Goal: Task Accomplishment & Management: Use online tool/utility

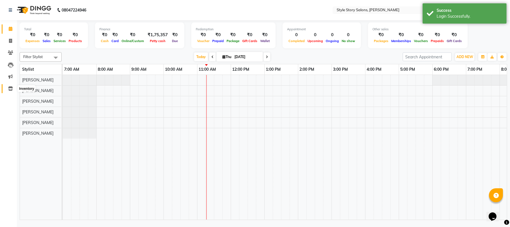
click at [9, 90] on icon at bounding box center [10, 88] width 5 height 4
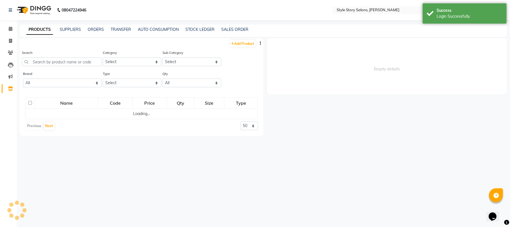
select select
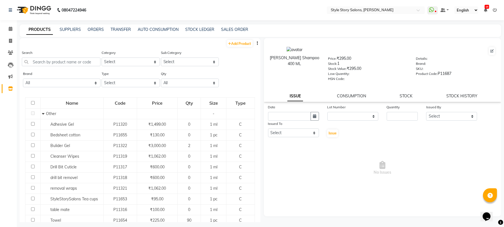
click at [257, 45] on icon "button" at bounding box center [257, 43] width 1 height 4
click at [134, 60] on select "Select Hair Skin Makeup Personal Care Appliances [PERSON_NAME] Waxing Disposabl…" at bounding box center [131, 61] width 58 height 9
select select "1150"
click at [102, 57] on select "Select Hair Skin Makeup Personal Care Appliances [PERSON_NAME] Waxing Disposabl…" at bounding box center [131, 61] width 58 height 9
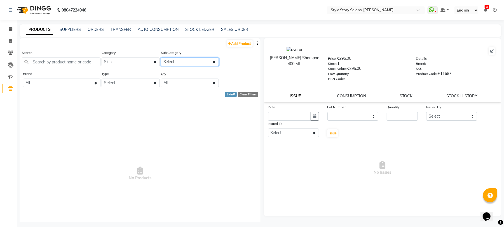
click at [190, 65] on select "Select Cleanser Facial Moisturiser Serum Toner Sun Care Masks Lip Care Eye Care…" at bounding box center [190, 61] width 58 height 9
select select "1160"
click at [161, 57] on select "Select Cleanser Facial Moisturiser Serum Toner Sun Care Masks Lip Care Eye Care…" at bounding box center [190, 61] width 58 height 9
click at [257, 44] on icon "button" at bounding box center [257, 43] width 1 height 4
click at [236, 45] on div "EXPORT" at bounding box center [234, 46] width 18 height 7
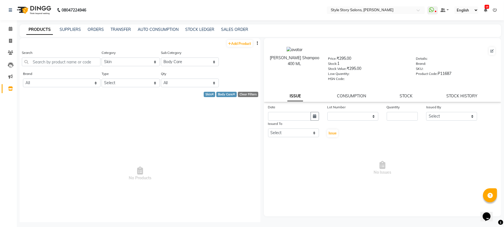
click at [255, 43] on button "button" at bounding box center [258, 43] width 6 height 6
click at [238, 39] on div "IMPORT" at bounding box center [234, 39] width 18 height 7
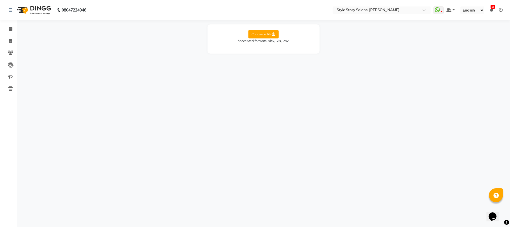
click at [265, 38] on div "*accepted formats .xlsx, .xls, .csv" at bounding box center [263, 40] width 101 height 5
click at [265, 35] on label "Choose a file" at bounding box center [263, 34] width 30 height 8
click at [0, 0] on input "Choose a file" at bounding box center [0, 0] width 0 height 0
click at [284, 51] on select "Select Sheet Sheet1 Sheet2" at bounding box center [289, 52] width 42 height 9
select select "Sheet1"
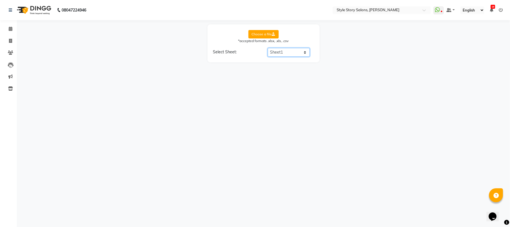
click at [268, 48] on select "Select Sheet Sheet1 Sheet2" at bounding box center [289, 52] width 42 height 9
select select "product name"
select select "product category"
select select "product sub-category"
select select "quantity"
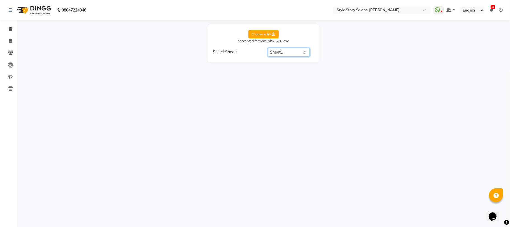
select select "price"
select select "cost"
select select "tax group"
select select "tax inclusive"
select select "size"
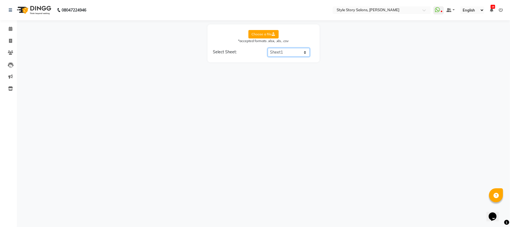
select select "unit"
select select "sku"
select select "brand"
select select "code"
select select "Expiry Date"
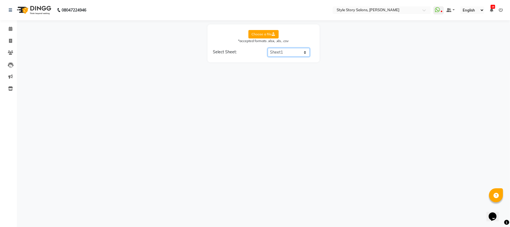
select select "description"
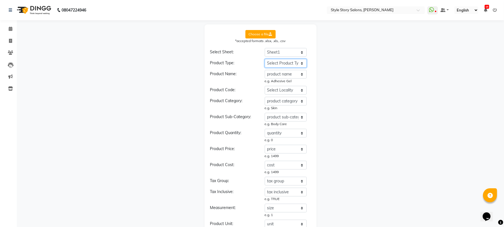
click at [291, 63] on select "Select Product Type product name code product category product sub-category typ…" at bounding box center [286, 63] width 42 height 9
select select "type"
click at [265, 59] on select "Select Product Type product name code product category product sub-category typ…" at bounding box center [286, 63] width 42 height 9
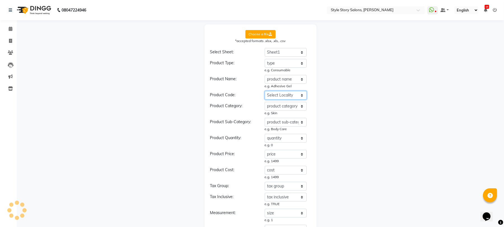
click at [285, 92] on select "Select Locality product name code product category product sub-category type pr…" at bounding box center [286, 95] width 42 height 9
click at [265, 91] on select "Select Locality product name code product category product sub-category type pr…" at bounding box center [286, 95] width 42 height 9
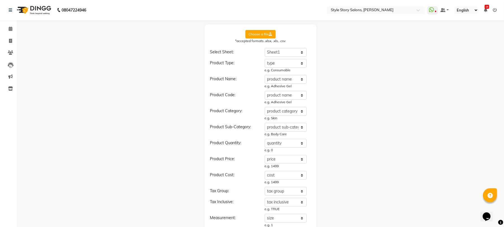
click at [290, 90] on div "Product Type: Select Product Type product name code product category product su…" at bounding box center [260, 211] width 101 height 304
click at [287, 92] on select "Select Locality product name code product category product sub-category type pr…" at bounding box center [286, 95] width 42 height 9
select select "code"
click at [265, 91] on select "Select Locality product name code product category product sub-category type pr…" at bounding box center [286, 95] width 42 height 9
click at [283, 144] on select "Select product Quantity product name code product category product sub-category…" at bounding box center [286, 143] width 42 height 9
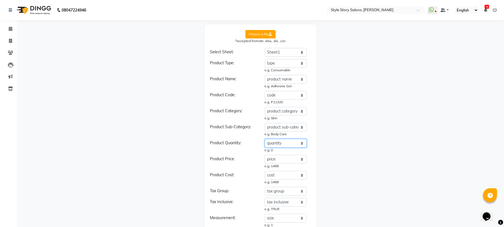
select select "Total Stock"
click at [265, 139] on select "Select product Quantity product name code product category product sub-category…" at bounding box center [286, 143] width 42 height 9
click at [288, 158] on select "Select Product Price product name code product category product sub-category ty…" at bounding box center [286, 159] width 42 height 9
click at [338, 167] on div "Choose a file *accepted formats .xlsx, .xls, .csv Select Sheet: Select Sheet Sh…" at bounding box center [261, 202] width 482 height 357
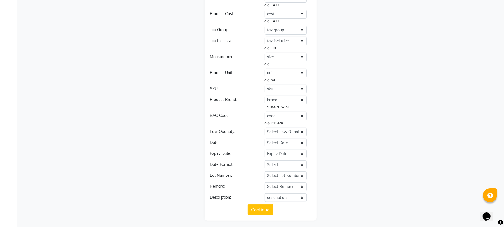
scroll to position [163, 0]
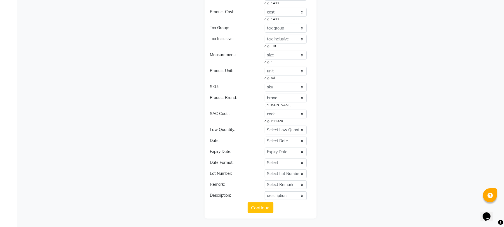
click at [281, 109] on div "Product Type: Select Product Type product name code product category product su…" at bounding box center [260, 48] width 101 height 304
click at [280, 113] on select "Select SAC Code product name code product category product sub-category type pr…" at bounding box center [286, 114] width 42 height 9
select select "sac code"
click at [265, 114] on select "Select SAC Code product name code product category product sub-category type pr…" at bounding box center [286, 114] width 42 height 9
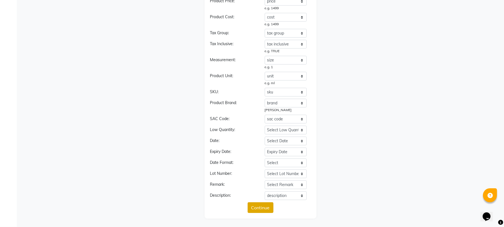
click at [257, 209] on button "Continue" at bounding box center [261, 207] width 26 height 11
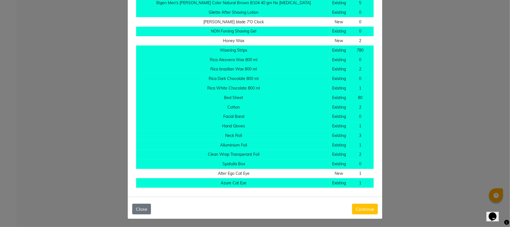
scroll to position [0, 34]
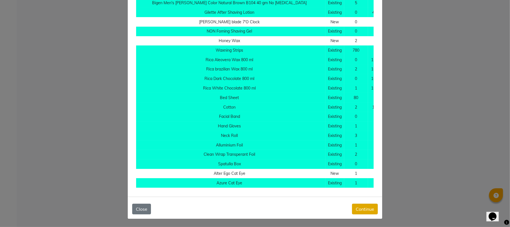
click at [364, 203] on button "Continue" at bounding box center [365, 208] width 26 height 11
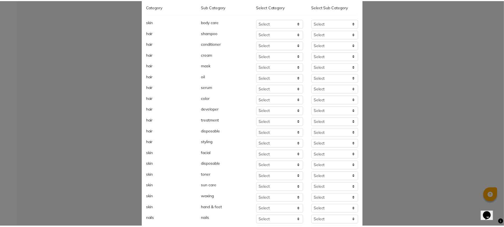
scroll to position [0, 0]
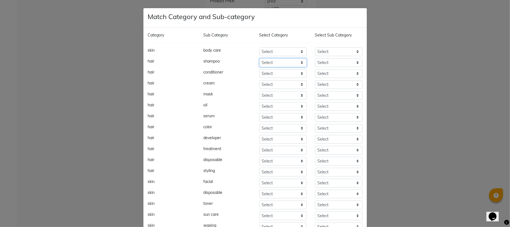
drag, startPoint x: 276, startPoint y: 59, endPoint x: 281, endPoint y: 57, distance: 5.8
click at [281, 57] on div "Category Sub Category Select Category Select Sub Category skin body care Select…" at bounding box center [254, 160] width 223 height 264
click at [278, 51] on select "Select" at bounding box center [282, 51] width 47 height 9
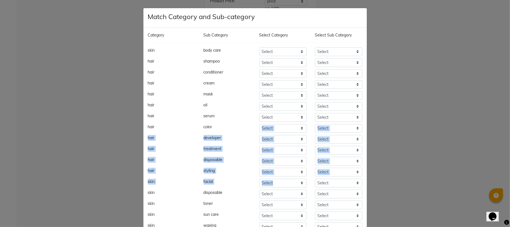
click at [324, 183] on div "Category Sub Category Select Category Select Sub Category skin body care Select…" at bounding box center [254, 160] width 223 height 264
click at [288, 58] on select "Select" at bounding box center [282, 62] width 47 height 9
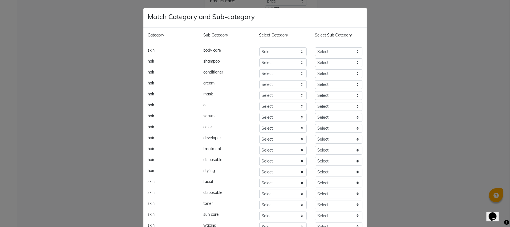
click at [412, 52] on ngb-modal-window "Match Category and Sub-category Category Sub Category Select Category Select Su…" at bounding box center [255, 113] width 510 height 227
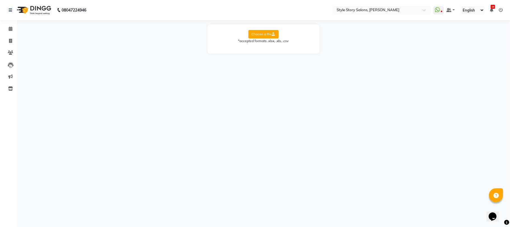
click at [253, 36] on label "Choose a file" at bounding box center [263, 34] width 30 height 8
click at [0, 0] on input "Choose a file" at bounding box center [0, 0] width 0 height 0
drag, startPoint x: 274, startPoint y: 51, endPoint x: 273, endPoint y: 55, distance: 4.3
click at [274, 51] on select "Select Sheet Sheet1 Sheet2" at bounding box center [289, 52] width 42 height 9
select select "Sheet1"
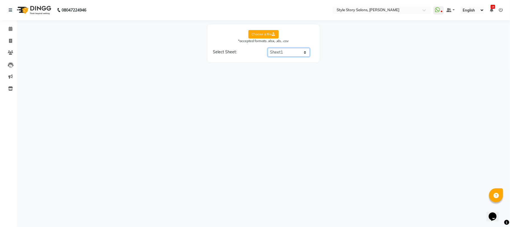
click at [268, 48] on select "Select Sheet Sheet1 Sheet2" at bounding box center [289, 52] width 42 height 9
select select "product name"
select select "product category"
select select "product sub-category"
select select "quantity"
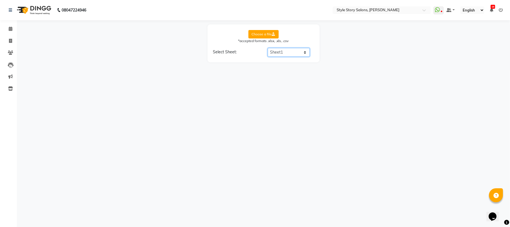
select select "price"
select select "cost"
select select "tax group"
select select "tax inclusive"
select select "size"
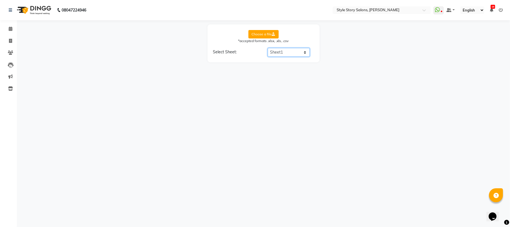
select select "unit"
select select "sku"
select select "brand"
select select "code"
select select "Expiry Date"
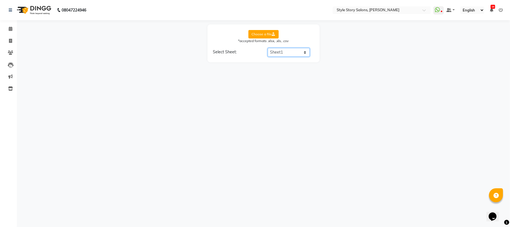
select select "description"
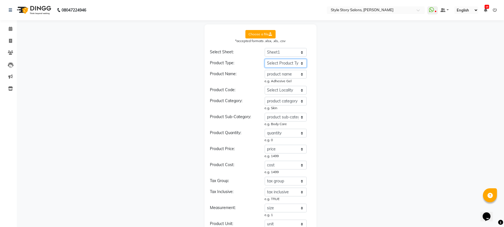
click at [277, 63] on select "Select Product Type product name code product category product sub-category typ…" at bounding box center [286, 63] width 42 height 9
click at [265, 59] on select "Select Product Type product name code product category product sub-category typ…" at bounding box center [286, 63] width 42 height 9
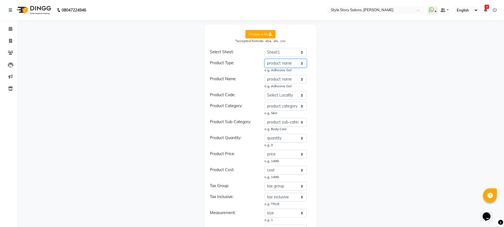
click at [281, 63] on select "Select Product Type product name code product category product sub-category typ…" at bounding box center [286, 63] width 42 height 9
select select "type"
click at [265, 59] on select "Select Product Type product name code product category product sub-category typ…" at bounding box center [286, 63] width 42 height 9
click at [279, 80] on select "Select Product Name product name code product category product sub-category typ…" at bounding box center [286, 79] width 42 height 9
click at [265, 75] on select "Select Product Name product name code product category product sub-category typ…" at bounding box center [286, 79] width 42 height 9
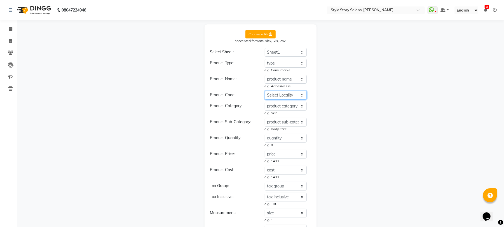
click at [283, 96] on select "Select Locality product name code product category product sub-category type pr…" at bounding box center [286, 95] width 42 height 9
select select "code"
click at [265, 91] on select "Select Locality product name code product category product sub-category type pr…" at bounding box center [286, 95] width 42 height 9
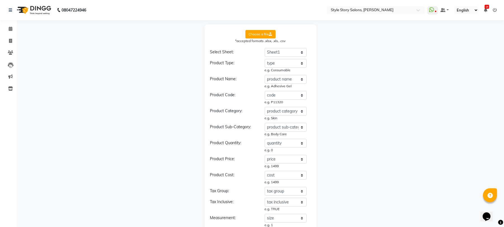
drag, startPoint x: 308, startPoint y: 133, endPoint x: 298, endPoint y: 110, distance: 25.3
click at [309, 133] on div "Select Product Sub-Category product name code product category product sub-cate…" at bounding box center [288, 130] width 55 height 14
click at [285, 141] on select "Select product Quantity product name code product category product sub-category…" at bounding box center [286, 143] width 42 height 9
click at [180, 132] on div "Choose a file *accepted formats .xlsx, .xls, .csv Select Sheet: Select Sheet Sh…" at bounding box center [261, 202] width 482 height 357
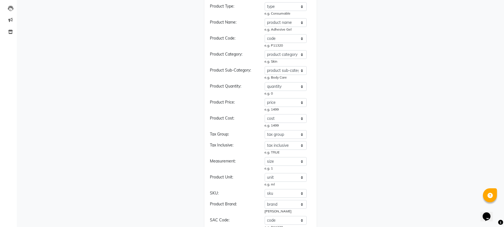
scroll to position [74, 0]
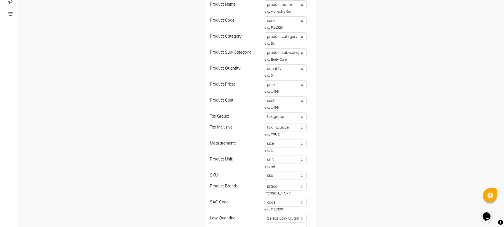
click at [282, 63] on div "Product Type: Select Product Type product name code product category product su…" at bounding box center [260, 136] width 101 height 304
click at [280, 68] on select "Select product Quantity product name code product category product sub-category…" at bounding box center [286, 68] width 42 height 9
select select "Total Stock"
click at [265, 64] on select "Select product Quantity product name code product category product sub-category…" at bounding box center [286, 68] width 42 height 9
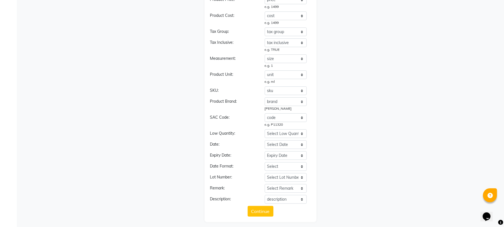
scroll to position [163, 0]
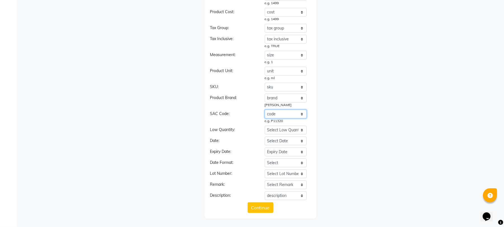
click at [282, 114] on select "Select SAC Code product name code product category product sub-category type pr…" at bounding box center [286, 114] width 42 height 9
select select "sac code"
click at [265, 114] on select "Select SAC Code product name code product category product sub-category type pr…" at bounding box center [286, 114] width 42 height 9
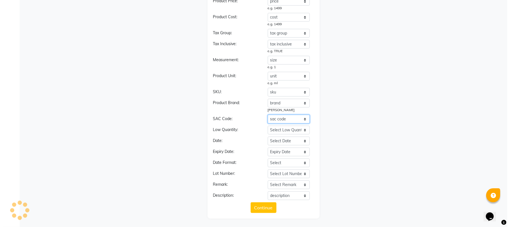
scroll to position [158, 0]
click at [260, 201] on form "Choose a file *accepted formats .xlsx, .xls, .csv Select Sheet: Select Sheet Sh…" at bounding box center [260, 42] width 101 height 340
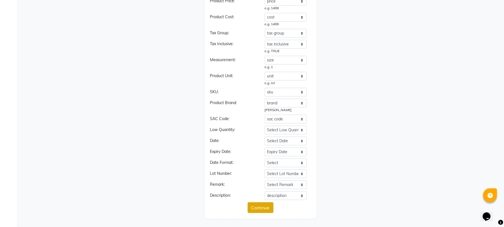
click at [260, 206] on button "Continue" at bounding box center [261, 207] width 26 height 11
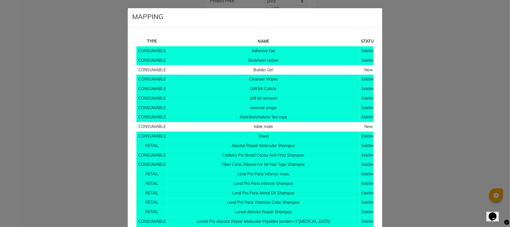
scroll to position [4597, 0]
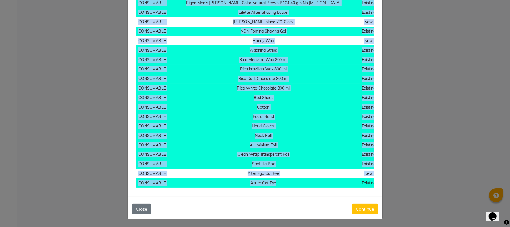
drag, startPoint x: 318, startPoint y: 181, endPoint x: 388, endPoint y: 197, distance: 71.6
click at [389, 196] on ngb-modal-window "MAPPING TYPE NAME STATUS QUANTITY PRICE CONSUMABLE Adhesive Gel Existing 0 1499…" at bounding box center [255, 113] width 510 height 227
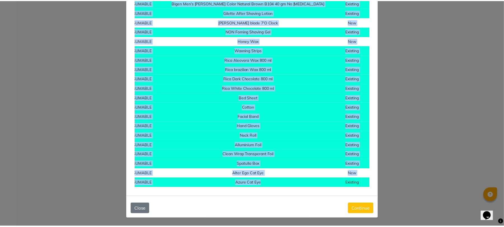
scroll to position [0, 34]
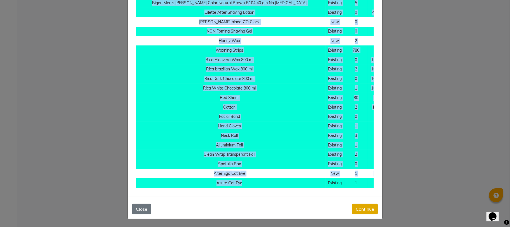
click at [355, 210] on button "Continue" at bounding box center [365, 208] width 26 height 11
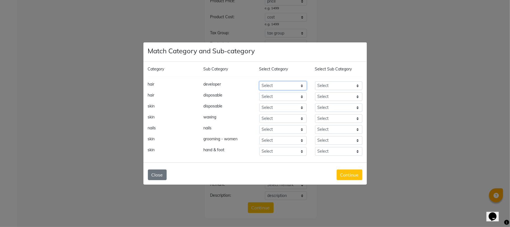
click at [277, 87] on select "Select Hair Skin Makeup Personal Care Appliances [PERSON_NAME] Waxing Disposabl…" at bounding box center [282, 85] width 47 height 9
select select "1018801100"
click at [259, 81] on select "Select Hair Skin Makeup Personal Care Appliances [PERSON_NAME] Waxing Disposabl…" at bounding box center [282, 85] width 47 height 9
click at [324, 85] on select "Select Shampoo Conditioner Cream Mask Oil Serum Color Appliances Treatment Styl…" at bounding box center [338, 85] width 47 height 9
select select "1018801109"
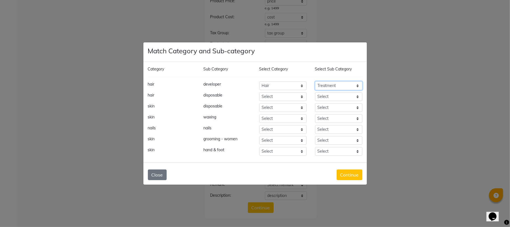
click at [315, 81] on select "Select Shampoo Conditioner Cream Mask Oil Serum Color Appliances Treatment Styl…" at bounding box center [338, 85] width 47 height 9
click at [269, 95] on select "Select Hair Skin Makeup Personal Care Appliances [PERSON_NAME] Waxing Disposabl…" at bounding box center [282, 96] width 47 height 9
select select "1018801150"
click at [259, 92] on select "Select Hair Skin Makeup Personal Care Appliances [PERSON_NAME] Waxing Disposabl…" at bounding box center [282, 96] width 47 height 9
click at [334, 96] on select "Select Cleanser Facial Moisturiser Serum Toner Sun Care Masks Lip Care Eye Care…" at bounding box center [338, 96] width 47 height 9
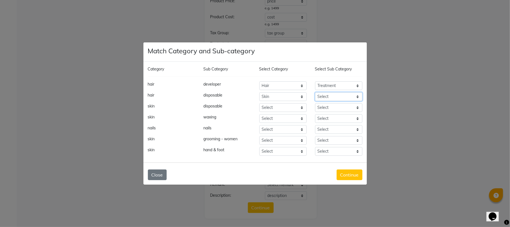
select select "1018801160"
click at [315, 92] on select "Select Cleanser Facial Moisturiser Serum Toner Sun Care Masks Lip Care Eye Care…" at bounding box center [338, 96] width 47 height 9
click at [280, 107] on select "Select Hair Skin Makeup Personal Care Appliances [PERSON_NAME] Waxing Disposabl…" at bounding box center [282, 107] width 47 height 9
select select "1018801150"
click at [259, 103] on select "Select Hair Skin Makeup Personal Care Appliances [PERSON_NAME] Waxing Disposabl…" at bounding box center [282, 107] width 47 height 9
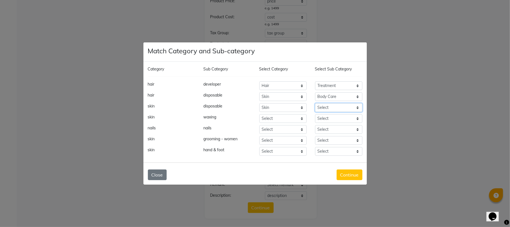
click at [332, 107] on select "Select Cleanser Facial Moisturiser Serum Toner Sun Care Masks Lip Care Eye Care…" at bounding box center [338, 107] width 47 height 9
select select "1018801160"
click at [315, 103] on select "Select Cleanser Facial Moisturiser Serum Toner Sun Care Masks Lip Care Eye Care…" at bounding box center [338, 107] width 47 height 9
click at [276, 119] on select "Select Hair Skin Makeup Personal Care Appliances [PERSON_NAME] Waxing Disposabl…" at bounding box center [282, 118] width 47 height 9
select select "1018801150"
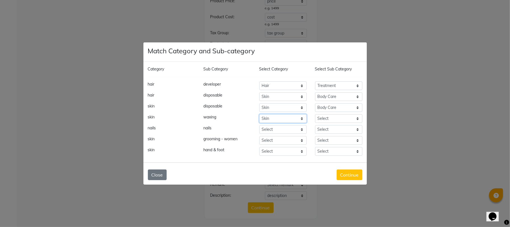
click at [259, 114] on select "Select Hair Skin Makeup Personal Care Appliances [PERSON_NAME] Waxing Disposabl…" at bounding box center [282, 118] width 47 height 9
click at [330, 117] on select "Select Cleanser Facial Moisturiser Serum Toner Sun Care Masks Lip Care Eye Care…" at bounding box center [338, 118] width 47 height 9
select select "1018801160"
click at [315, 114] on select "Select Cleanser Facial Moisturiser Serum Toner Sun Care Masks Lip Care Eye Care…" at bounding box center [338, 118] width 47 height 9
click at [277, 130] on select "Select Hair Skin Makeup Personal Care Appliances [PERSON_NAME] Waxing Disposabl…" at bounding box center [282, 129] width 47 height 9
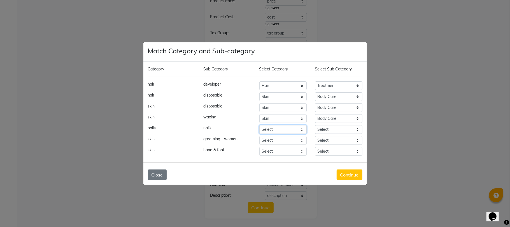
select select "1018801150"
click at [259, 125] on select "Select Hair Skin Makeup Personal Care Appliances [PERSON_NAME] Waxing Disposabl…" at bounding box center [282, 129] width 47 height 9
click at [322, 129] on select "Select Cleanser Facial Moisturiser Serum Toner Sun Care Masks Lip Care Eye Care…" at bounding box center [338, 129] width 47 height 9
select select "1018801160"
click at [315, 125] on select "Select Cleanser Facial Moisturiser Serum Toner Sun Care Masks Lip Care Eye Care…" at bounding box center [338, 129] width 47 height 9
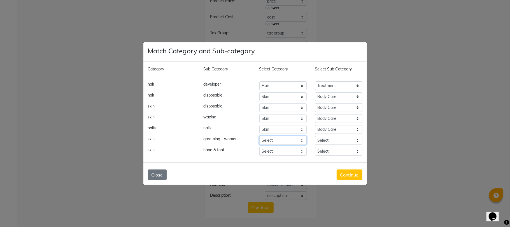
click at [277, 140] on select "Select Hair Skin Makeup Personal Care Appliances [PERSON_NAME] Waxing Disposabl…" at bounding box center [282, 140] width 47 height 9
click at [259, 136] on select "Select Hair Skin Makeup Personal Care Appliances [PERSON_NAME] Waxing Disposabl…" at bounding box center [282, 140] width 47 height 9
click at [267, 141] on select "Select Hair Skin Makeup Personal Care Appliances [PERSON_NAME] Waxing Disposabl…" at bounding box center [282, 140] width 47 height 9
select select "1018801150"
click at [259, 136] on select "Select Hair Skin Makeup Personal Care Appliances [PERSON_NAME] Waxing Disposabl…" at bounding box center [282, 140] width 47 height 9
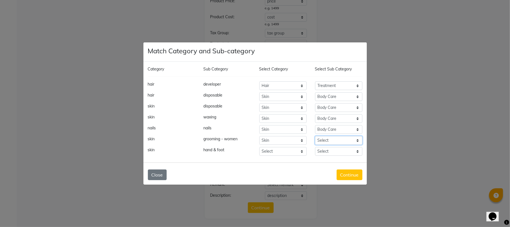
click at [327, 139] on select "Select Cleanser Facial Moisturiser Serum Toner Sun Care Masks Lip Care Eye Care…" at bounding box center [338, 140] width 47 height 9
select select "1018801160"
click at [315, 136] on select "Select Cleanser Facial Moisturiser Serum Toner Sun Care Masks Lip Care Eye Care…" at bounding box center [338, 140] width 47 height 9
drag, startPoint x: 281, startPoint y: 149, endPoint x: 367, endPoint y: 194, distance: 97.8
click at [281, 149] on select "Select Hair Skin Makeup Personal Care Appliances [PERSON_NAME] Waxing Disposabl…" at bounding box center [282, 151] width 47 height 9
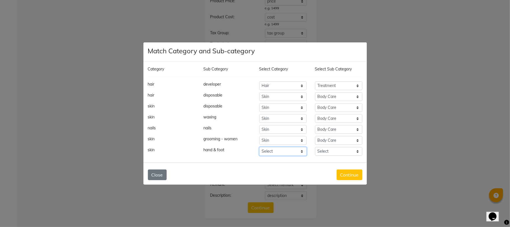
select select "1018801150"
click at [259, 147] on select "Select Hair Skin Makeup Personal Care Appliances [PERSON_NAME] Waxing Disposabl…" at bounding box center [282, 151] width 47 height 9
click at [330, 153] on select "Select Cleanser Facial Moisturiser Serum Toner Sun Care Masks Lip Care Eye Care…" at bounding box center [338, 151] width 47 height 9
click at [315, 147] on select "Select Cleanser Facial Moisturiser Serum Toner Sun Care Masks Lip Care Eye Care…" at bounding box center [338, 151] width 47 height 9
click at [340, 153] on select "Select Cleanser Facial Moisturiser Serum Toner Sun Care Masks Lip Care Eye Care…" at bounding box center [338, 151] width 47 height 9
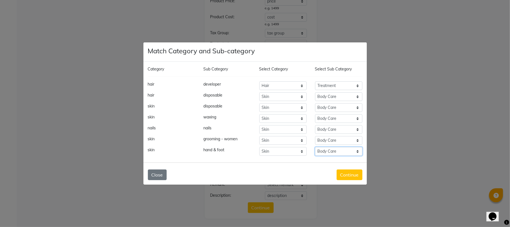
select select "1018801161"
click at [315, 147] on select "Select Cleanser Facial Moisturiser Serum Toner Sun Care Masks Lip Care Eye Care…" at bounding box center [338, 151] width 47 height 9
click at [341, 176] on button "Continue" at bounding box center [350, 174] width 26 height 11
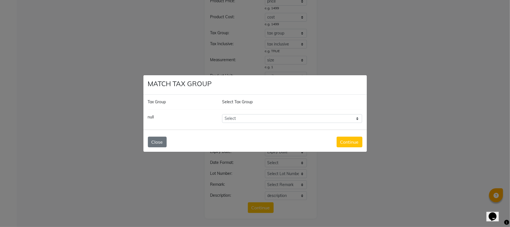
click at [273, 117] on select "Select GST 5% GST" at bounding box center [292, 118] width 140 height 9
select select "2718"
click at [222, 114] on select "Select GST 5% GST" at bounding box center [292, 118] width 140 height 9
click at [351, 146] on button "Continue" at bounding box center [350, 141] width 26 height 11
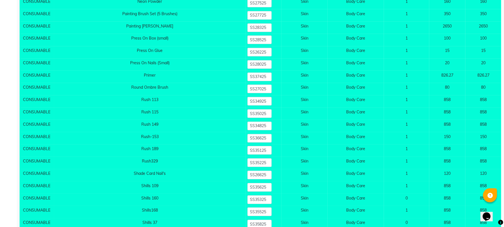
scroll to position [6339, 0]
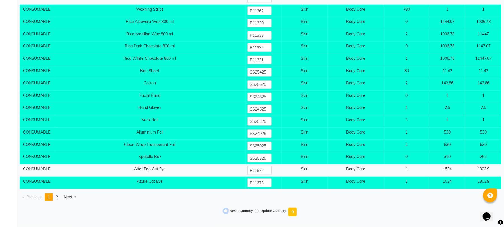
click at [224, 211] on input "Reset Quantity" at bounding box center [226, 211] width 4 height 4
radio input "true"
click at [289, 211] on button "submit" at bounding box center [292, 211] width 8 height 9
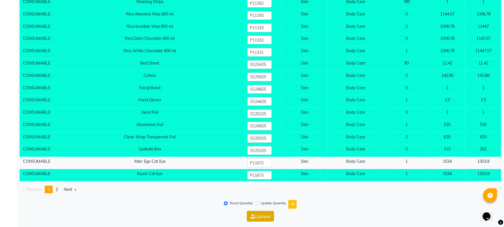
scroll to position [6350, 0]
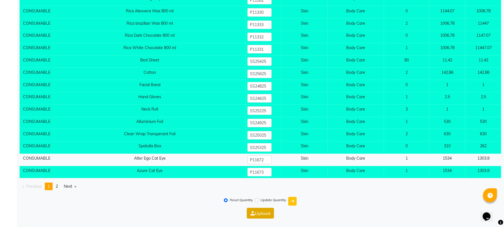
click at [265, 212] on button "Upload" at bounding box center [260, 213] width 27 height 11
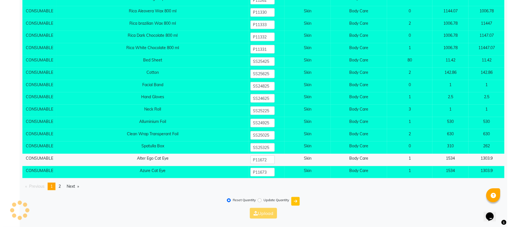
scroll to position [0, 0]
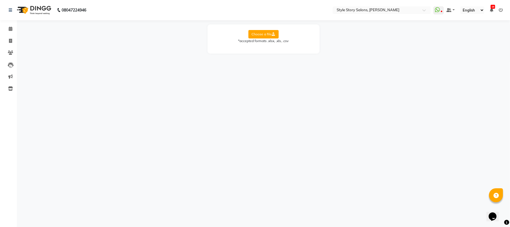
click at [47, 9] on img at bounding box center [33, 10] width 38 height 16
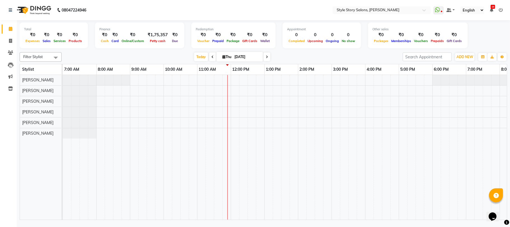
click at [501, 9] on icon at bounding box center [501, 10] width 4 height 4
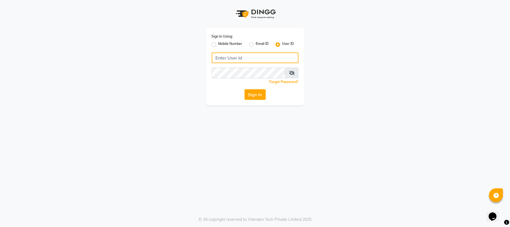
click at [259, 60] on input "Username" at bounding box center [255, 57] width 87 height 11
click at [218, 45] on label "Mobile Number" at bounding box center [230, 44] width 24 height 7
click at [218, 45] on input "Mobile Number" at bounding box center [220, 43] width 4 height 4
radio input "true"
radio input "false"
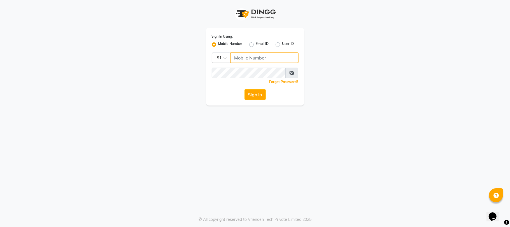
click at [264, 59] on input "Username" at bounding box center [264, 57] width 68 height 11
type input "9881786099"
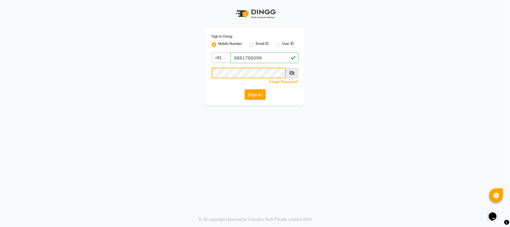
click at [244, 89] on button "Sign In" at bounding box center [254, 94] width 21 height 11
